Goal: Transaction & Acquisition: Obtain resource

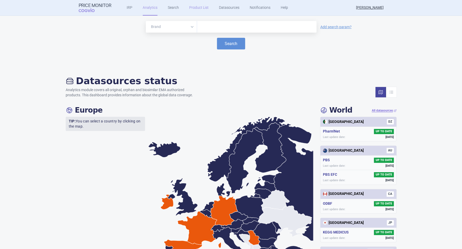
click at [196, 9] on link "Product List" at bounding box center [198, 8] width 19 height 16
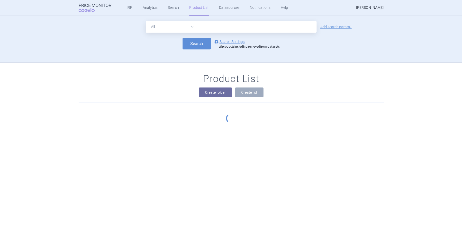
scroll to position [32, 0]
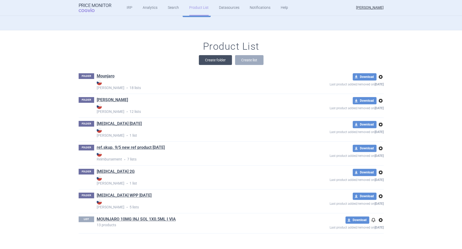
click at [213, 62] on button "Create folder" at bounding box center [215, 60] width 33 height 10
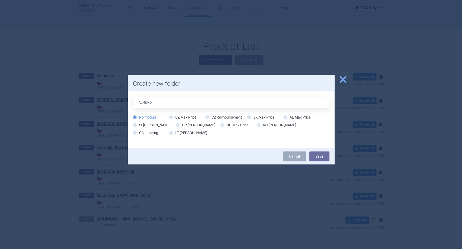
click at [159, 104] on input "ALHEMO" at bounding box center [231, 102] width 196 height 12
type input "ALHEMO13.8.2025"
click at [207, 118] on icon at bounding box center [207, 117] width 4 height 4
click at [207, 118] on input "CZ Reimbursement" at bounding box center [207, 117] width 5 height 5
radio input "true"
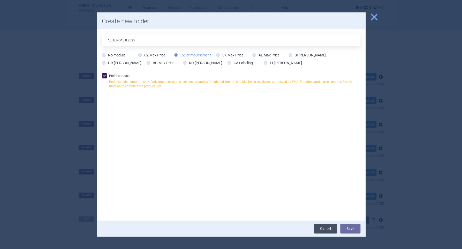
click at [330, 229] on link "Cancel" at bounding box center [325, 228] width 23 height 10
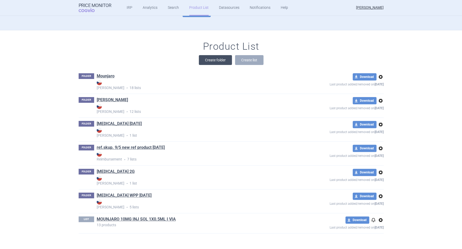
click at [214, 61] on button "Create folder" at bounding box center [215, 60] width 33 height 10
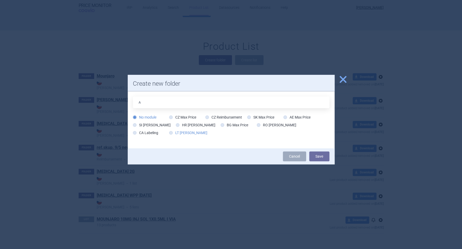
type input "ALHEMO13.8.2025"
click at [171, 119] on label "CZ Max Price" at bounding box center [182, 116] width 27 height 5
click at [171, 119] on input "CZ Max Price" at bounding box center [171, 117] width 5 height 5
radio input "true"
click at [323, 156] on button "Save" at bounding box center [319, 156] width 20 height 10
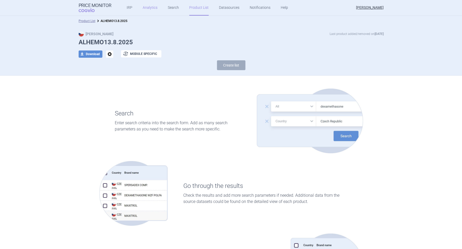
click at [147, 9] on link "Analytics" at bounding box center [150, 8] width 15 height 16
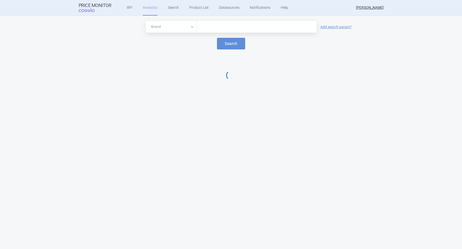
click at [200, 26] on input "text" at bounding box center [256, 27] width 114 height 7
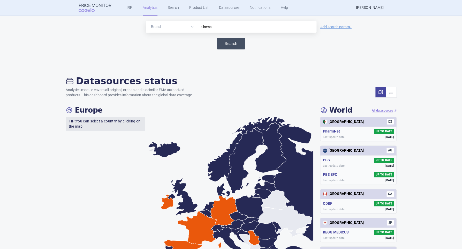
type input "alhemo"
click at [226, 46] on button "Search" at bounding box center [231, 44] width 28 height 12
click at [188, 26] on select "Brand ATC/Active substance Therapeutic area" at bounding box center [171, 27] width 51 height 12
select select "atc"
click at [146, 21] on select "Brand ATC/Active substance Therapeutic area" at bounding box center [171, 27] width 51 height 12
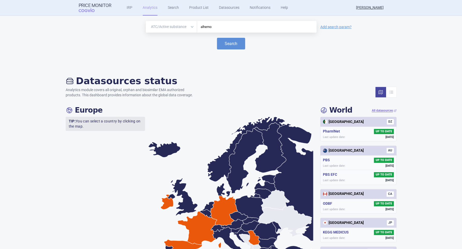
drag, startPoint x: 222, startPoint y: 28, endPoint x: 192, endPoint y: 29, distance: 30.2
click at [192, 29] on div "Brand ATC/Active substance Therapeutic area alhemo" at bounding box center [231, 27] width 171 height 12
paste input "B02BX10"
type input "B02BX10"
click at [227, 44] on button "Search" at bounding box center [231, 44] width 28 height 12
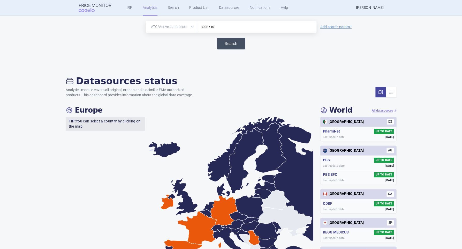
click at [230, 45] on button "Search" at bounding box center [231, 44] width 28 height 12
click at [168, 7] on link "Search" at bounding box center [173, 8] width 11 height 16
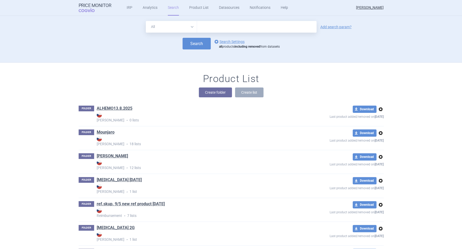
click at [188, 26] on select "All Brand Name ATC Company Active Substance Country Newer than" at bounding box center [171, 27] width 51 height 12
select select "atc"
click at [146, 21] on select "All Brand Name ATC Company Active Substance Country Newer than" at bounding box center [171, 27] width 51 height 12
click at [217, 29] on input "text" at bounding box center [256, 27] width 119 height 12
paste input "B02BX10"
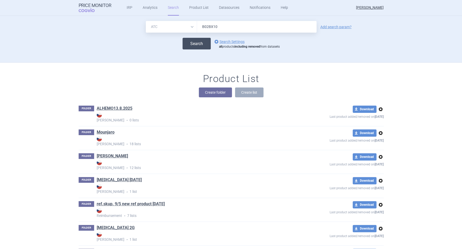
type input "B02BX10"
click at [199, 44] on button "Search" at bounding box center [196, 44] width 28 height 12
select select "atc"
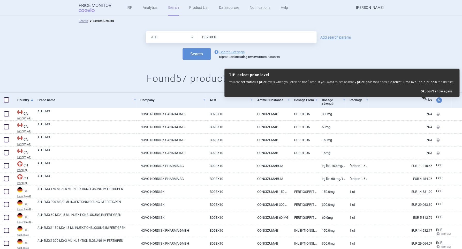
click at [426, 50] on div "Search options Search Settings all products including removed from datasets" at bounding box center [231, 54] width 462 height 12
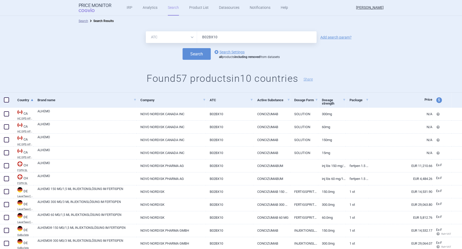
click at [436, 99] on span "price and currency" at bounding box center [439, 100] width 6 height 6
select select "ex-factory"
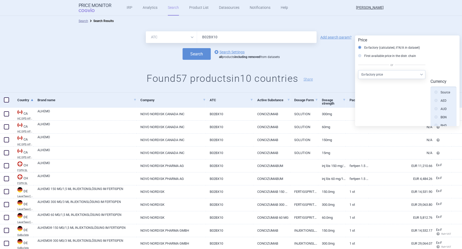
scroll to position [116, 0]
click at [421, 74] on select "Select other price type Ex-factory price Ex-factory price with VAT Wholesale pr…" at bounding box center [391, 74] width 67 height 9
click at [338, 75] on h1 "Found 57 products in 10 countries Share" at bounding box center [231, 79] width 462 height 12
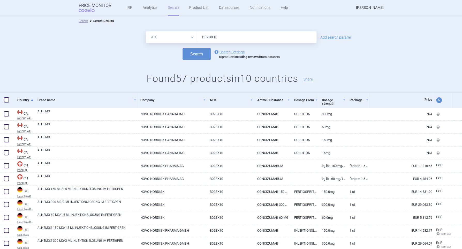
click at [8, 99] on span at bounding box center [6, 99] width 5 height 5
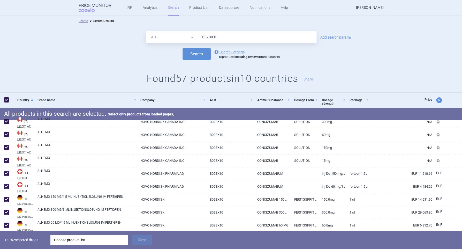
click at [8, 99] on span at bounding box center [6, 99] width 5 height 5
checkbox input "false"
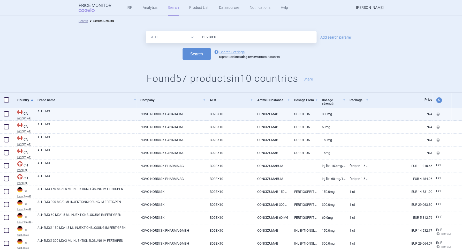
click at [5, 113] on span at bounding box center [6, 113] width 5 height 5
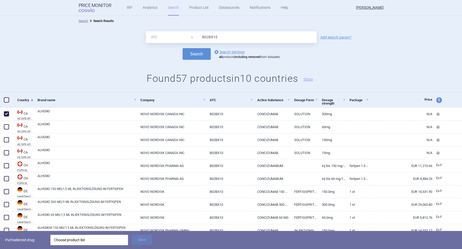
click at [35, 68] on div "All Brand Name ATC Company Active Substance Country Newer than B02BX10 Add sear…" at bounding box center [231, 59] width 462 height 66
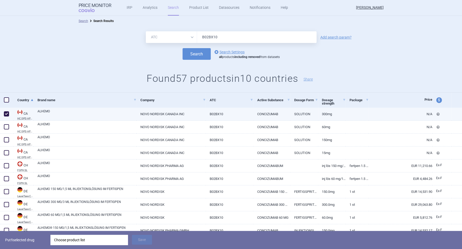
click at [5, 115] on span at bounding box center [6, 113] width 5 height 5
checkbox input "false"
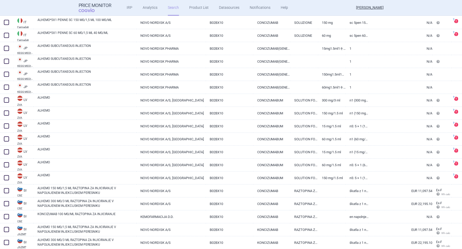
scroll to position [612, 0]
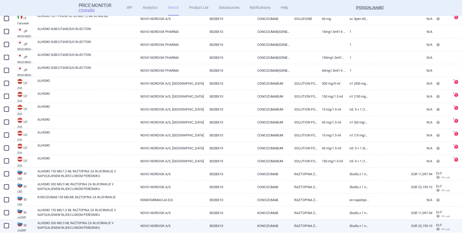
click at [7, 225] on span at bounding box center [6, 225] width 5 height 5
checkbox input "true"
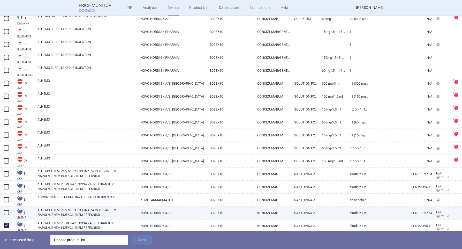
click at [5, 213] on span at bounding box center [6, 212] width 5 height 5
checkbox input "true"
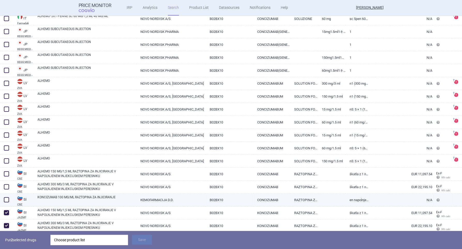
click at [6, 200] on span at bounding box center [6, 199] width 5 height 5
checkbox input "true"
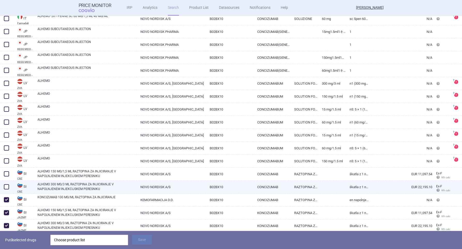
click at [7, 187] on span at bounding box center [6, 186] width 5 height 5
checkbox input "true"
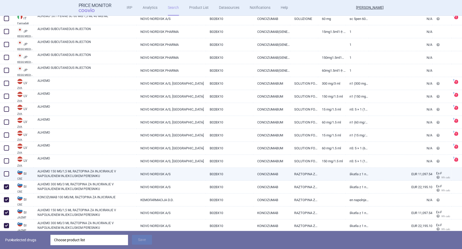
click at [7, 173] on span at bounding box center [6, 173] width 5 height 5
checkbox input "true"
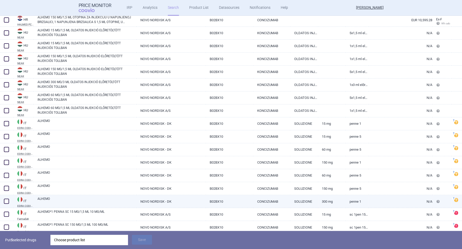
scroll to position [307, 0]
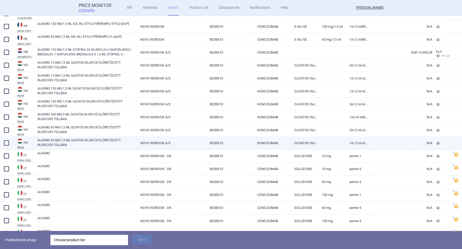
click at [6, 143] on span at bounding box center [6, 142] width 5 height 5
checkbox input "true"
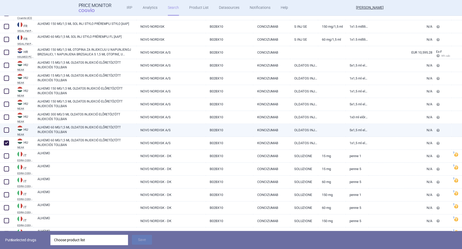
click at [6, 130] on span at bounding box center [6, 129] width 5 height 5
checkbox input "true"
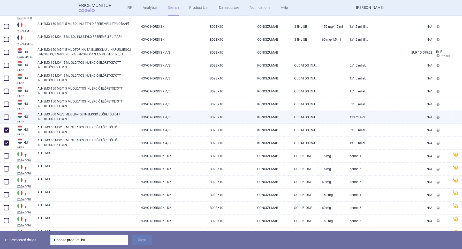
click at [6, 118] on span at bounding box center [6, 116] width 5 height 5
checkbox input "true"
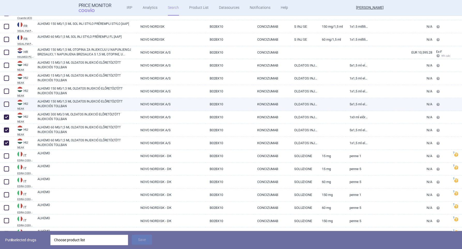
click at [8, 103] on span at bounding box center [6, 103] width 5 height 5
checkbox input "true"
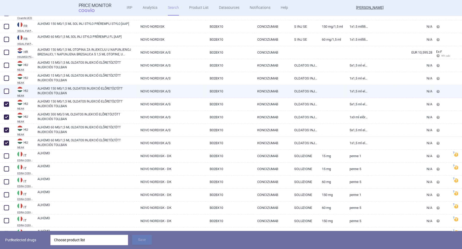
click at [10, 89] on span at bounding box center [7, 91] width 8 height 8
checkbox input "true"
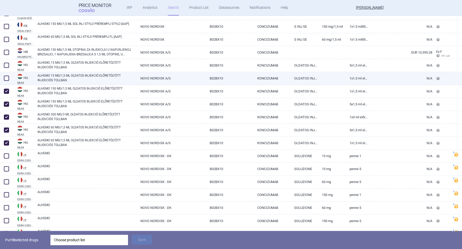
click at [7, 76] on span at bounding box center [6, 77] width 5 height 5
checkbox input "true"
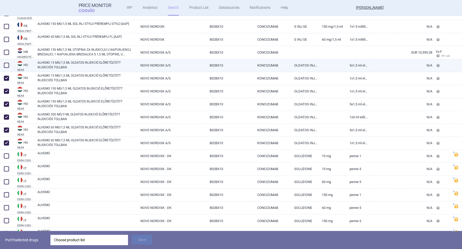
click at [8, 66] on span at bounding box center [6, 65] width 5 height 5
checkbox input "true"
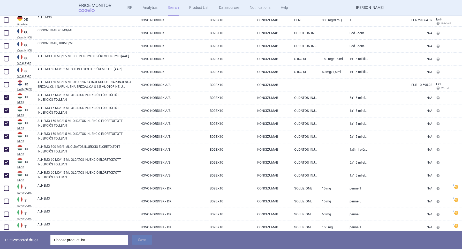
scroll to position [242, 0]
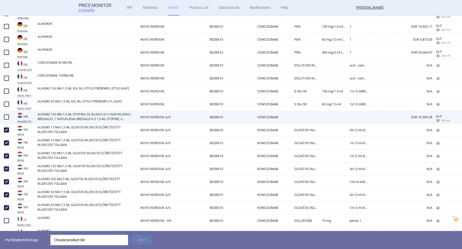
click at [7, 116] on span at bounding box center [6, 116] width 5 height 5
checkbox input "true"
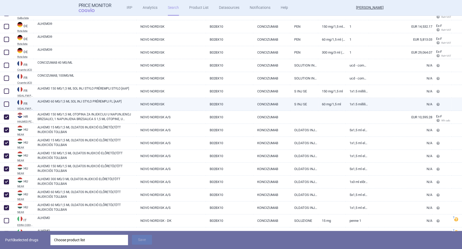
click at [5, 103] on span at bounding box center [6, 103] width 5 height 5
checkbox input "true"
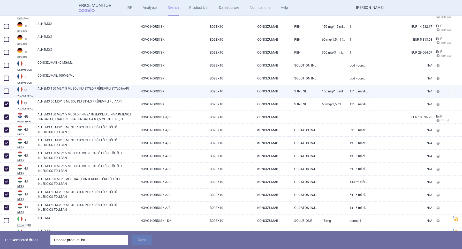
click at [5, 90] on span at bounding box center [6, 90] width 5 height 5
checkbox input "true"
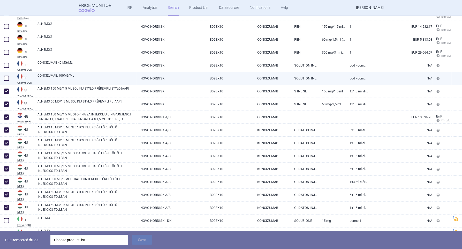
click at [6, 78] on span at bounding box center [6, 77] width 5 height 5
checkbox input "true"
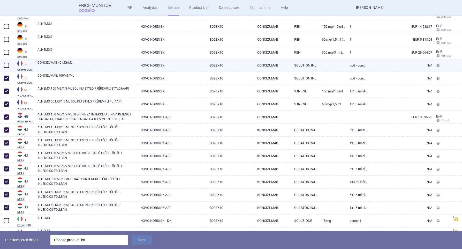
click at [6, 64] on span at bounding box center [6, 65] width 5 height 5
checkbox input "true"
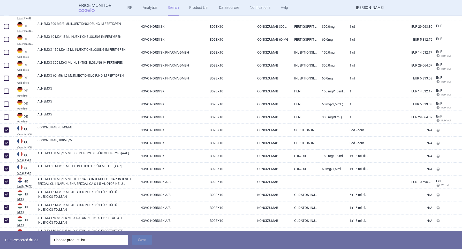
scroll to position [145, 0]
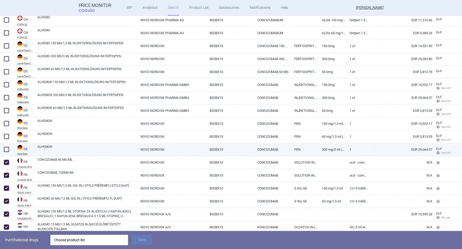
click at [7, 147] on span at bounding box center [6, 149] width 5 height 5
checkbox input "true"
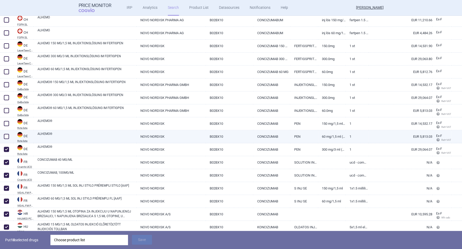
click at [5, 136] on span at bounding box center [6, 136] width 5 height 5
checkbox input "true"
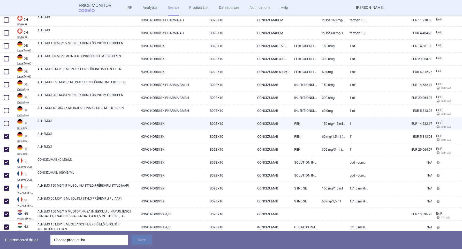
click at [5, 121] on span at bounding box center [6, 123] width 5 height 5
checkbox input "true"
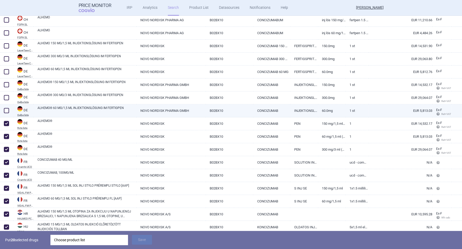
click at [6, 110] on span at bounding box center [6, 110] width 5 height 5
checkbox input "true"
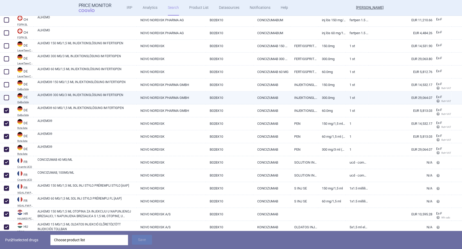
click at [6, 99] on span at bounding box center [6, 97] width 5 height 5
checkbox input "true"
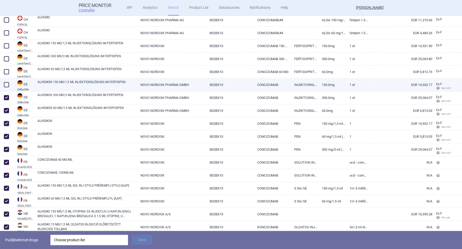
click at [6, 83] on span at bounding box center [6, 84] width 5 height 5
checkbox input "true"
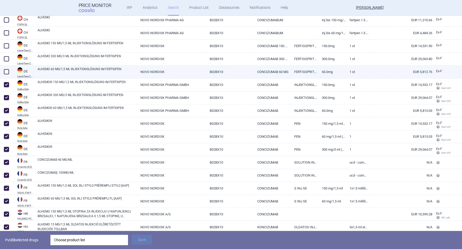
click at [6, 71] on span at bounding box center [6, 71] width 5 height 5
checkbox input "true"
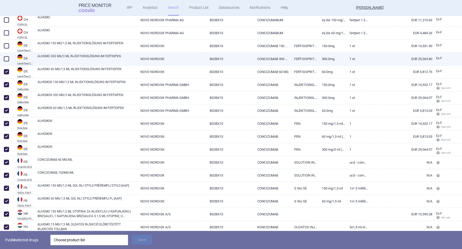
click at [6, 61] on span at bounding box center [6, 58] width 5 height 5
checkbox input "true"
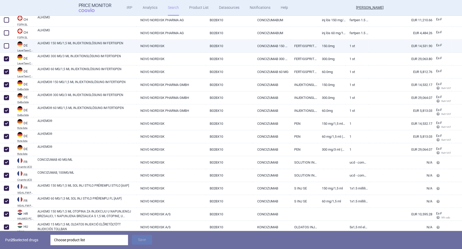
click at [5, 47] on span at bounding box center [6, 45] width 5 height 5
checkbox input "true"
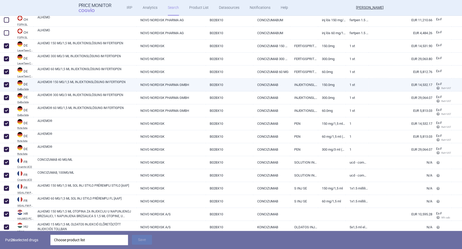
click at [7, 84] on span at bounding box center [6, 84] width 5 height 5
checkbox input "false"
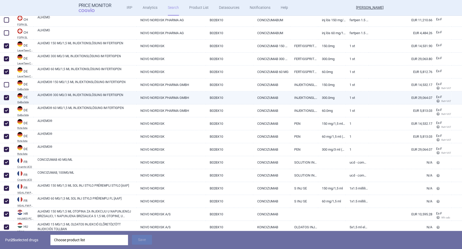
click at [6, 96] on span at bounding box center [6, 97] width 5 height 5
checkbox input "false"
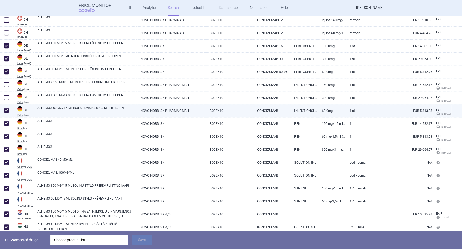
click at [4, 110] on span at bounding box center [6, 110] width 5 height 5
checkbox input "false"
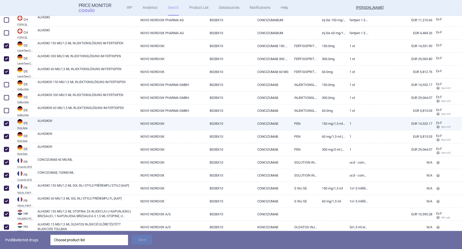
click at [6, 122] on span at bounding box center [6, 123] width 5 height 5
checkbox input "false"
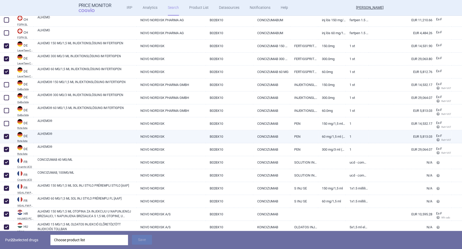
click at [5, 135] on span at bounding box center [6, 136] width 5 height 5
checkbox input "false"
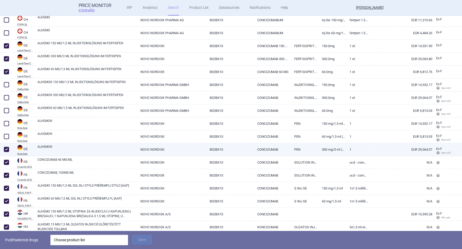
click at [7, 149] on span at bounding box center [6, 149] width 5 height 5
checkbox input "false"
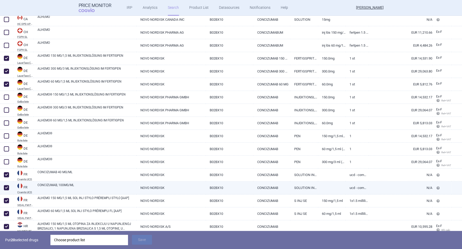
scroll to position [113, 0]
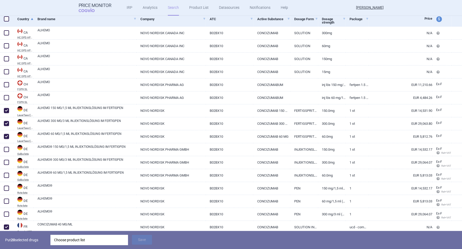
select select "atc"
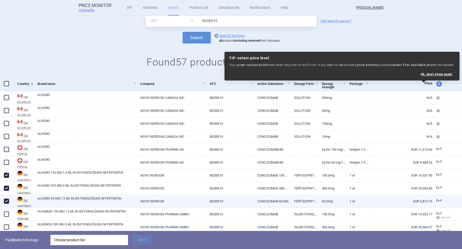
scroll to position [81, 0]
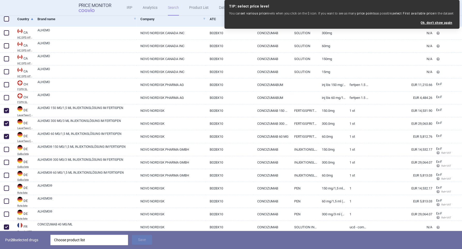
click at [95, 237] on div "Choose product list" at bounding box center [89, 239] width 70 height 10
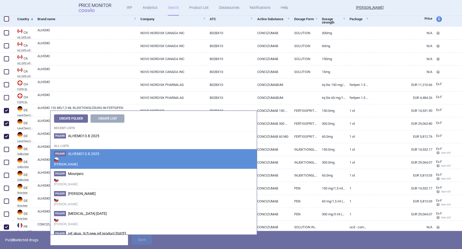
click at [80, 154] on span "ALHEMO13.8.2025" at bounding box center [83, 153] width 31 height 4
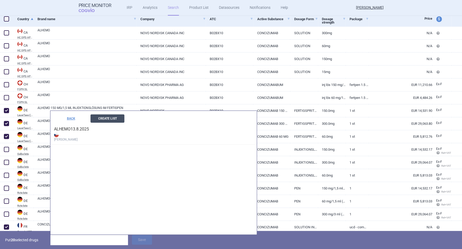
click at [99, 119] on button "Create List" at bounding box center [107, 118] width 34 height 8
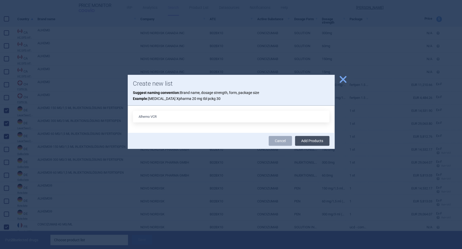
type input "Alhemo VCR"
click at [302, 141] on button "Add Products" at bounding box center [312, 141] width 34 height 10
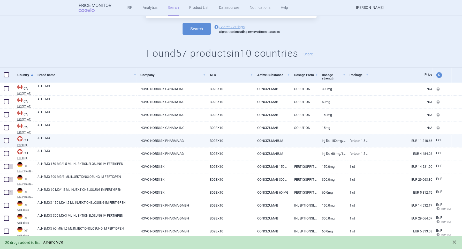
scroll to position [0, 0]
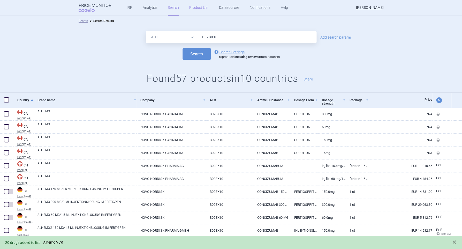
click at [194, 8] on link "Product List" at bounding box center [198, 8] width 19 height 16
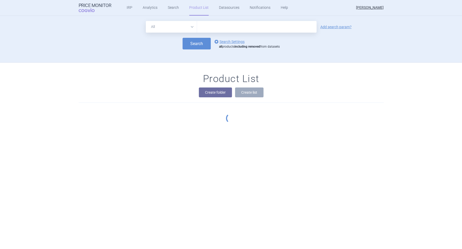
scroll to position [47, 0]
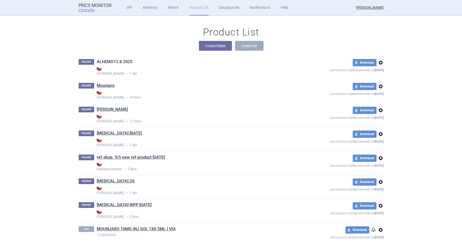
click at [114, 62] on link "ALHEMO13.8.2025" at bounding box center [115, 62] width 36 height 6
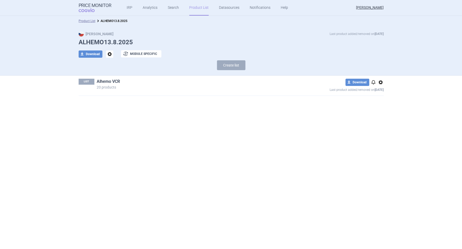
click at [112, 82] on link "Alhemo VCR" at bounding box center [108, 82] width 23 height 6
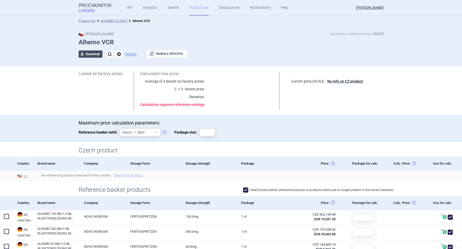
click at [91, 55] on button "download Download" at bounding box center [91, 53] width 24 height 7
select select "EUR"
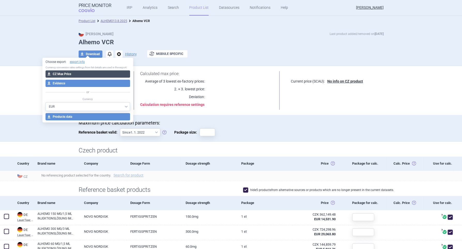
click at [64, 74] on button "download CZ Max Price" at bounding box center [87, 73] width 84 height 7
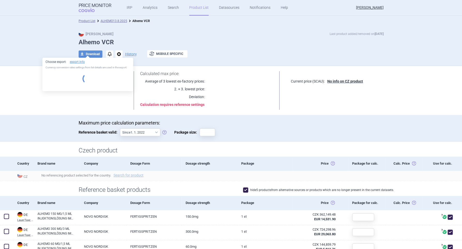
select select "EUR"
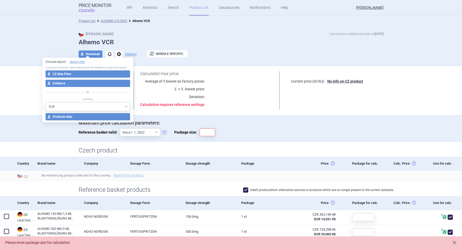
click at [23, 243] on div "Please enter package size for calculation" at bounding box center [225, 242] width 441 height 5
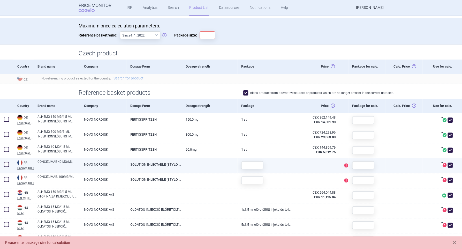
scroll to position [129, 0]
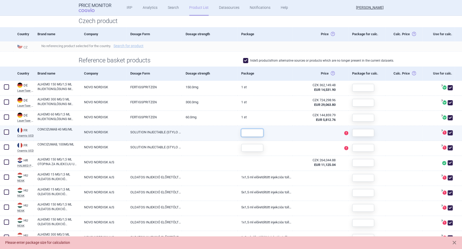
click at [251, 135] on input "text" at bounding box center [252, 133] width 22 height 8
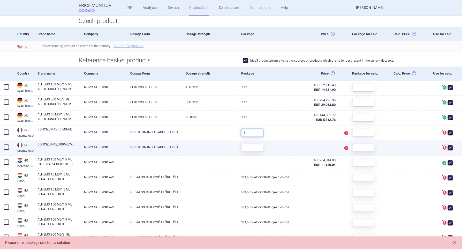
type input "1"
click at [244, 146] on input "text" at bounding box center [252, 148] width 22 height 8
type input "1"
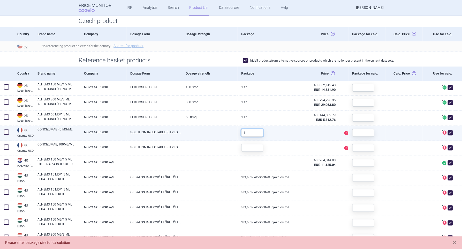
click at [244, 132] on input "1" at bounding box center [252, 133] width 22 height 8
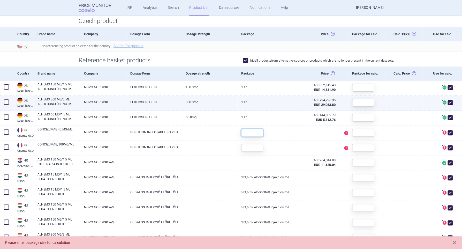
scroll to position [0, 0]
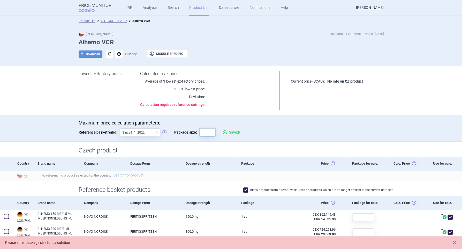
click at [201, 130] on input "Package size:" at bounding box center [207, 132] width 16 height 8
type input "1"
click at [166, 103] on strong "Some products settings are missing" at bounding box center [169, 104] width 59 height 4
click at [87, 56] on button "download Download" at bounding box center [91, 53] width 24 height 7
select select "EUR"
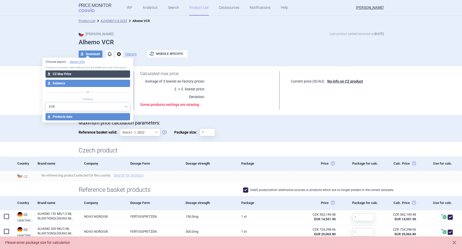
click at [62, 74] on button "download CZ Max Price" at bounding box center [87, 73] width 84 height 7
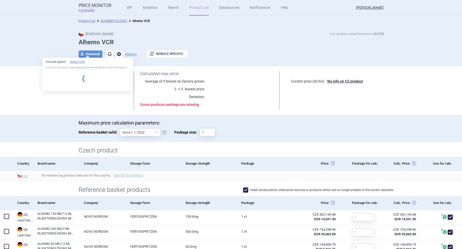
select select "EUR"
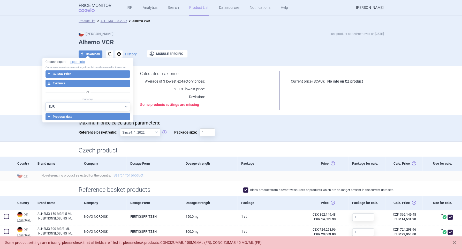
click at [454, 244] on button at bounding box center [453, 243] width 5 height 6
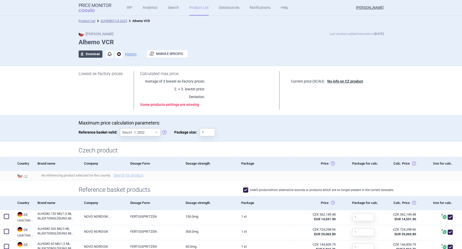
click at [88, 55] on button "download Download" at bounding box center [91, 53] width 24 height 7
select select "EUR"
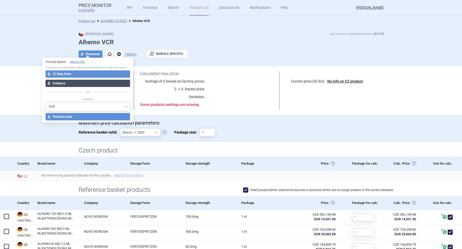
click at [63, 83] on button "download Evidence" at bounding box center [87, 83] width 84 height 7
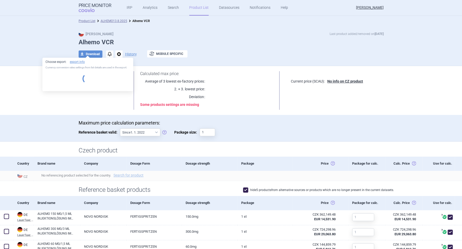
select select "EUR"
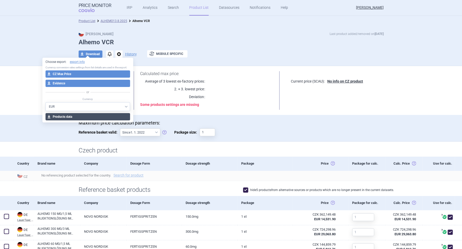
click at [57, 116] on button "download Products data" at bounding box center [87, 116] width 84 height 7
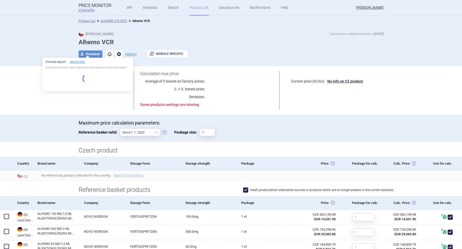
select select "EUR"
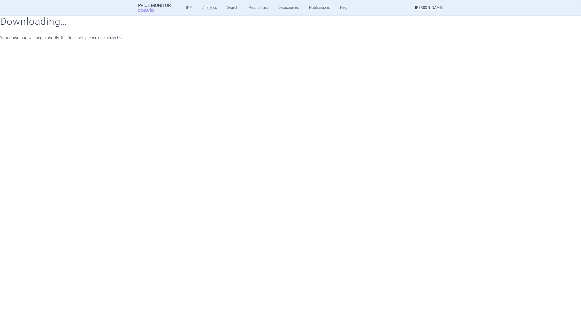
click at [114, 38] on link "direct link." at bounding box center [115, 38] width 16 height 4
